Goal: Transaction & Acquisition: Download file/media

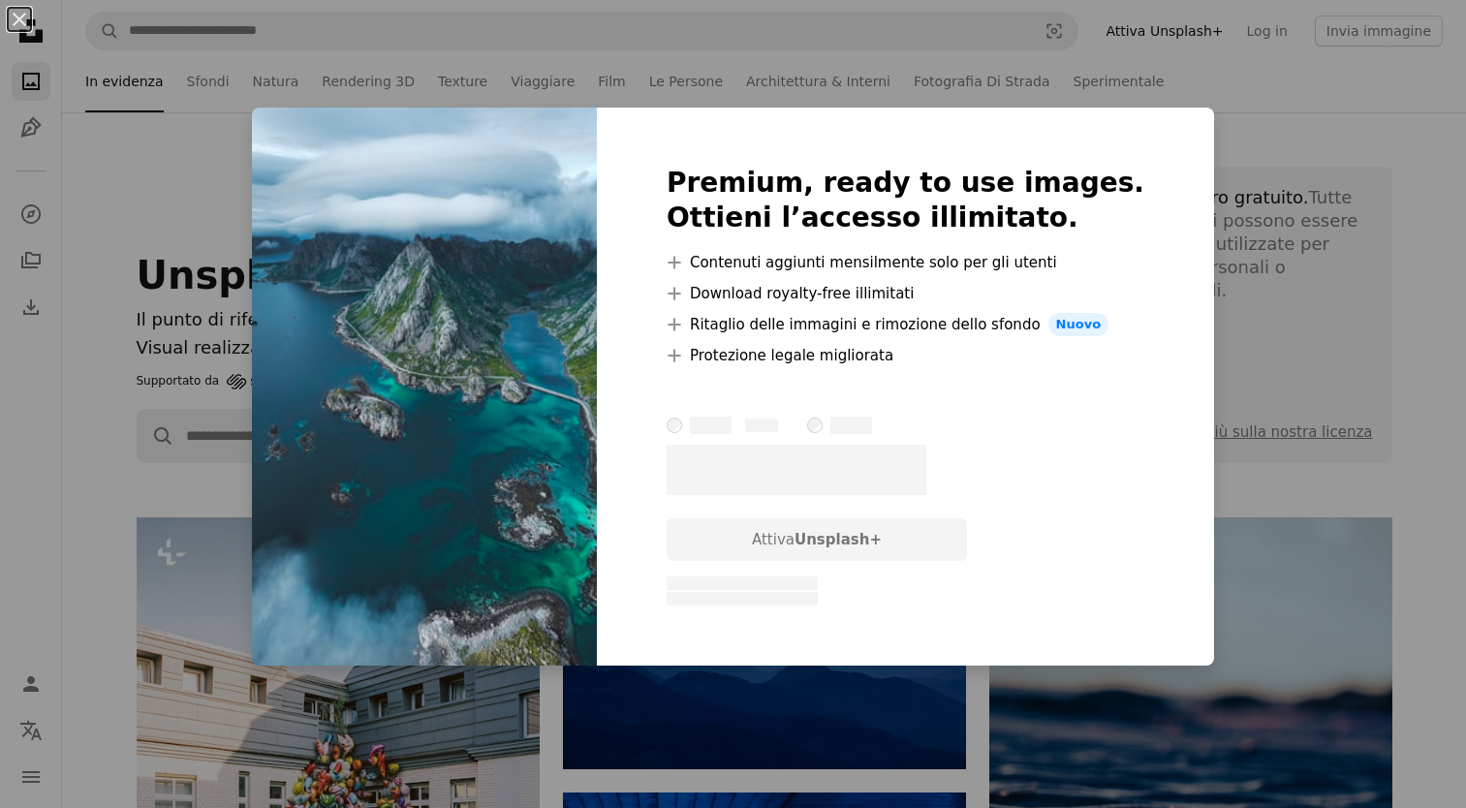
scroll to position [2752, 0]
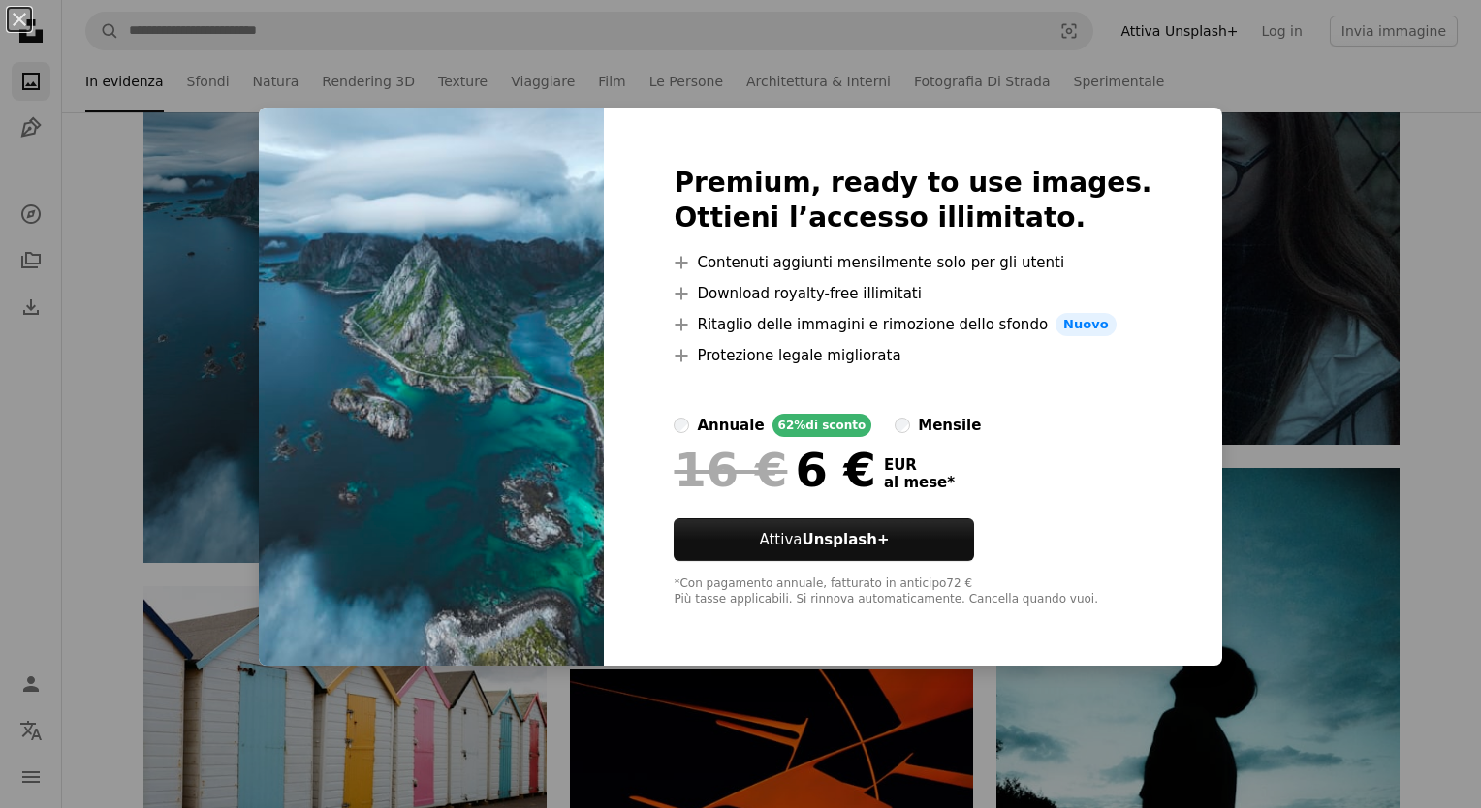
click at [1238, 214] on div "An X shape Premium, ready to use images. Ottieni l’accesso illimitato. A plus s…" at bounding box center [740, 404] width 1481 height 808
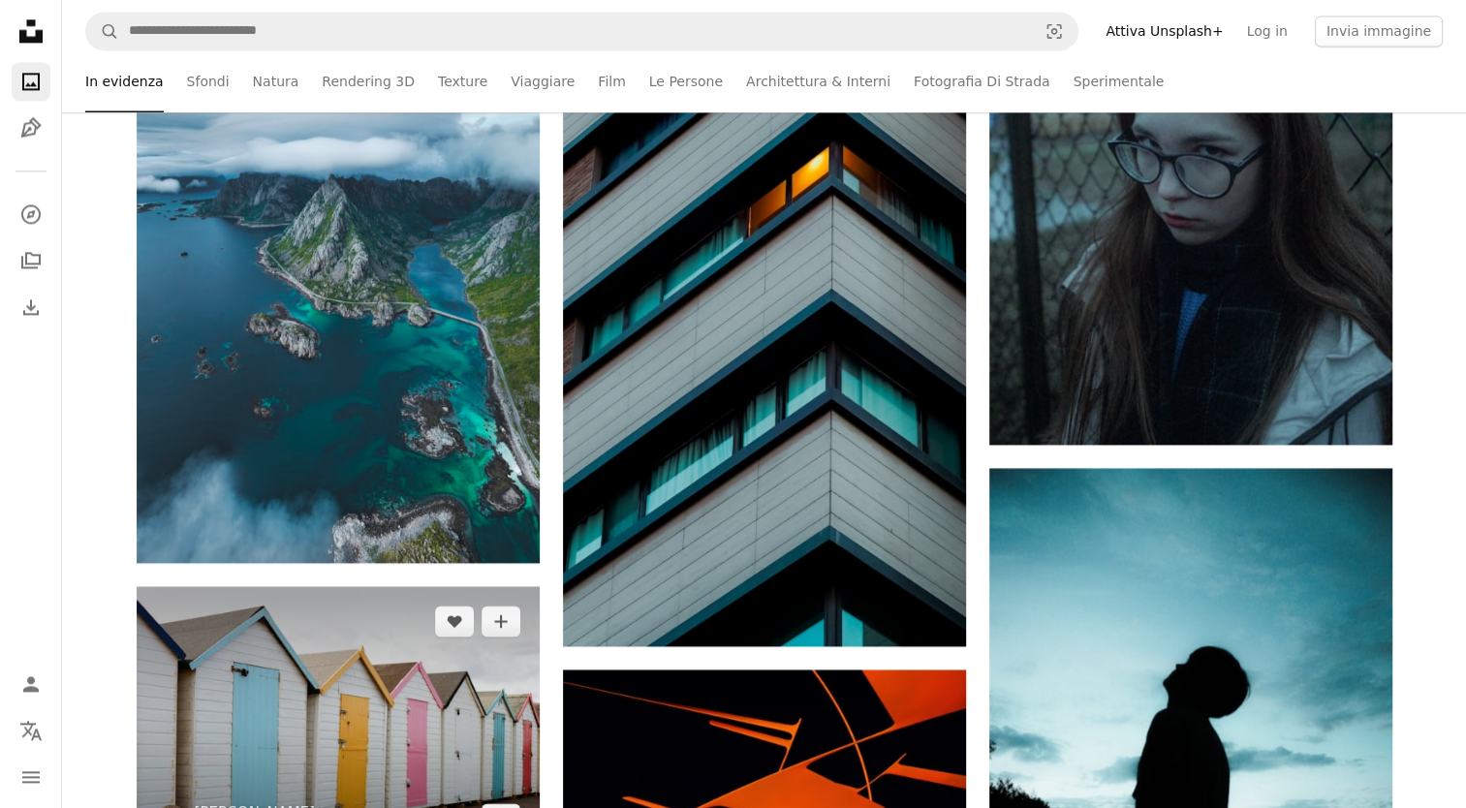
click at [380, 612] on img at bounding box center [338, 719] width 403 height 266
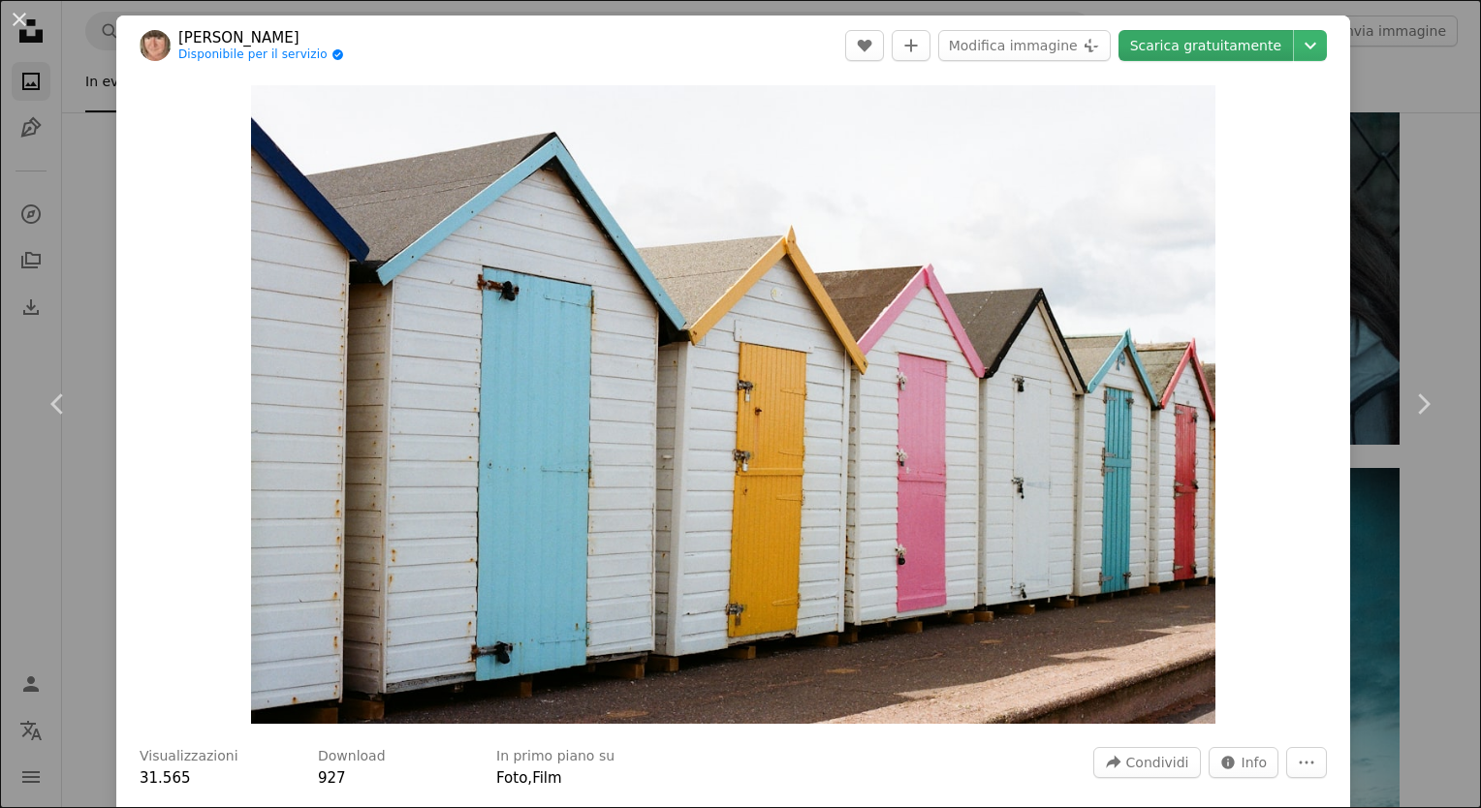
click at [1228, 47] on link "Scarica gratuitamente" at bounding box center [1205, 45] width 174 height 31
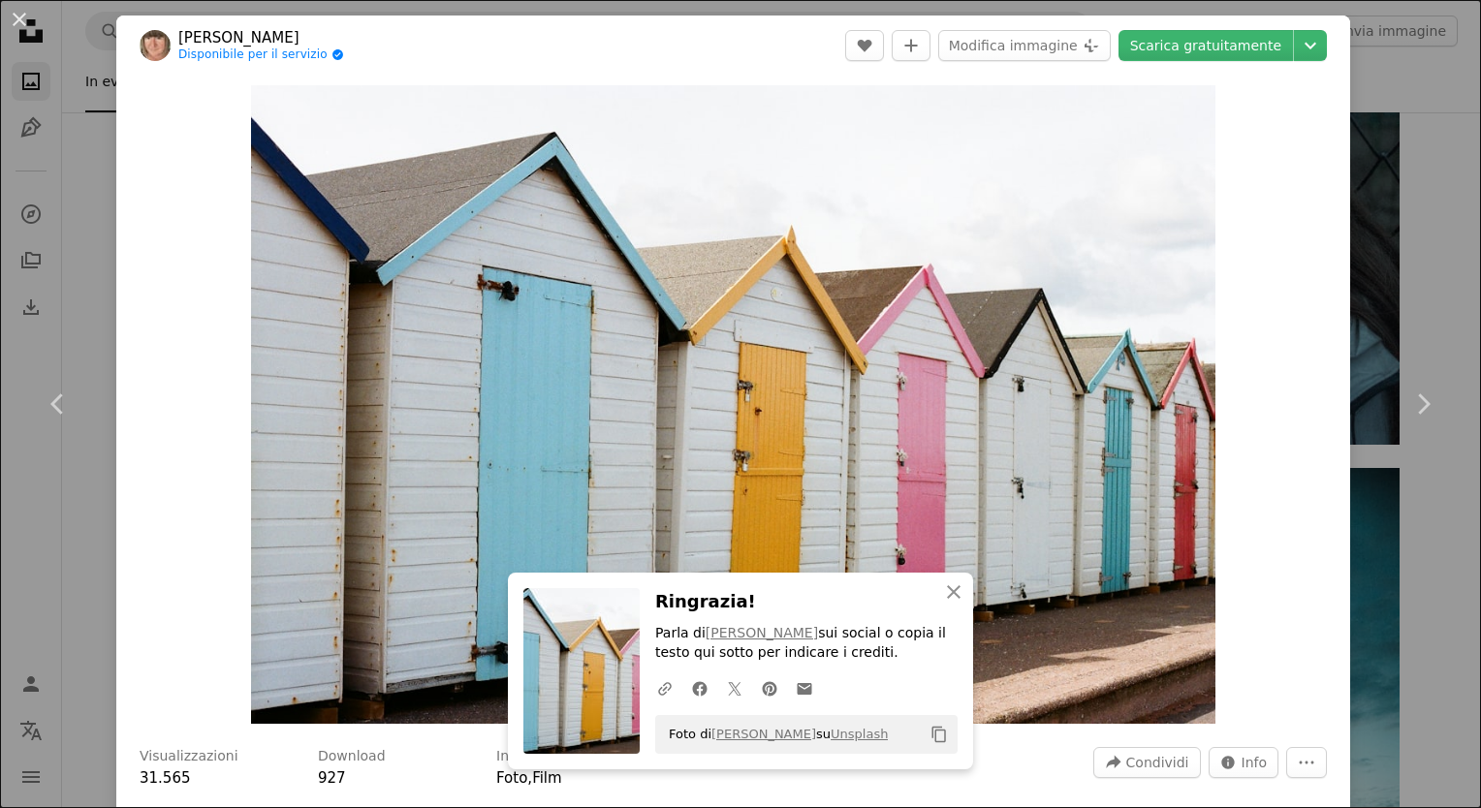
click at [1407, 101] on div "An X shape Chevron left Chevron right [PERSON_NAME] Disponibile per il servizio…" at bounding box center [740, 404] width 1481 height 808
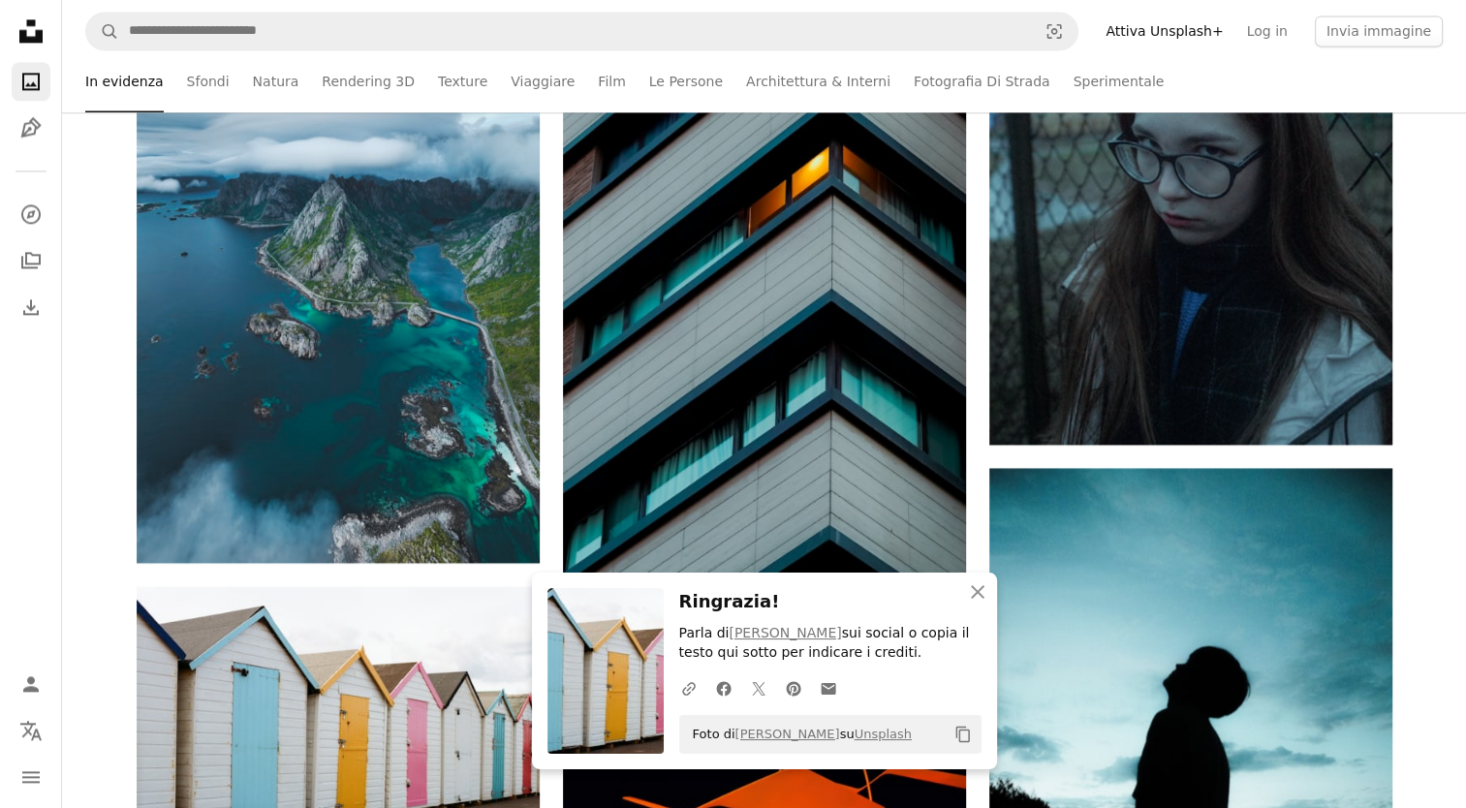
click at [965, 726] on icon "Copy content" at bounding box center [962, 734] width 17 height 17
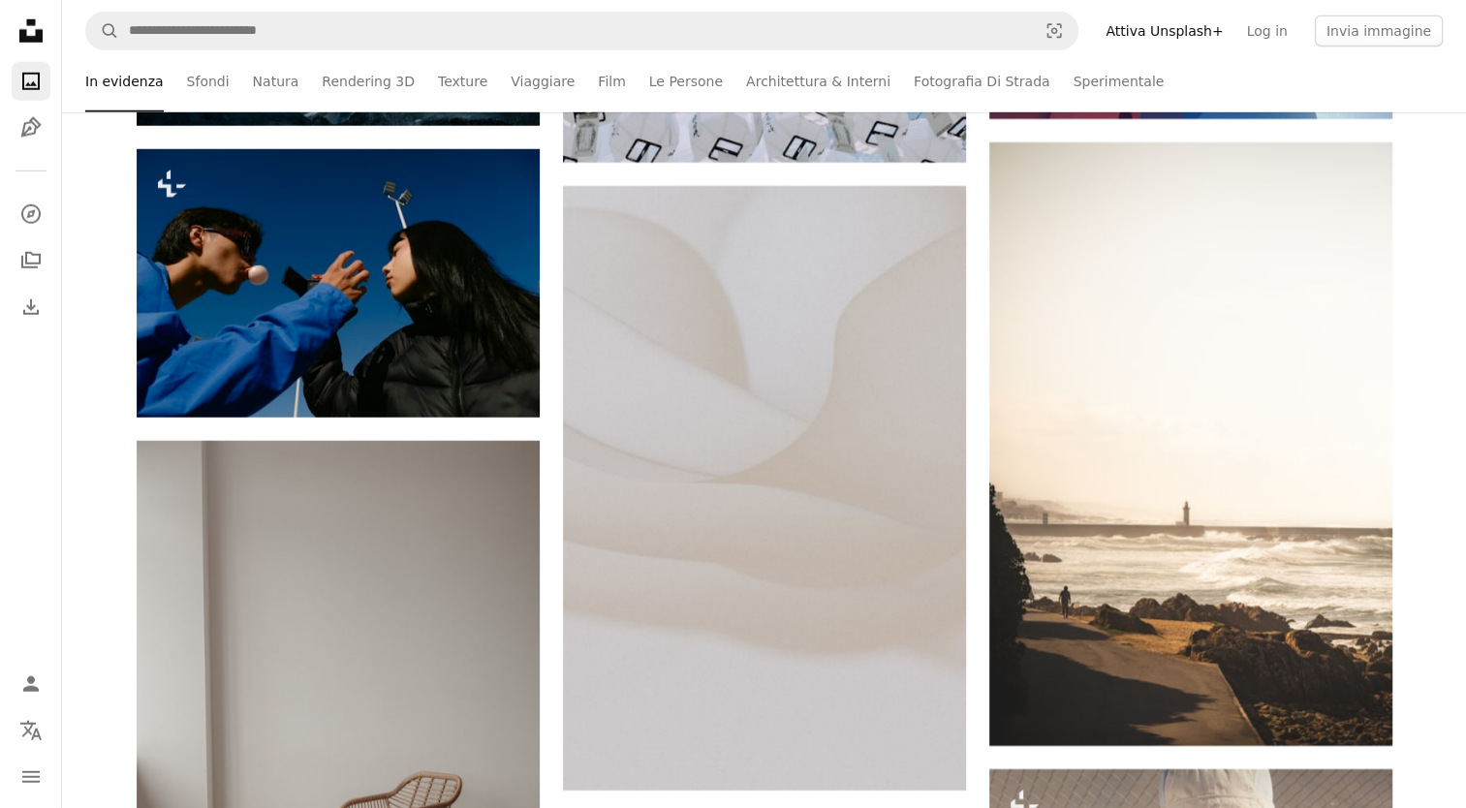
scroll to position [6287, 0]
